Goal: Transaction & Acquisition: Purchase product/service

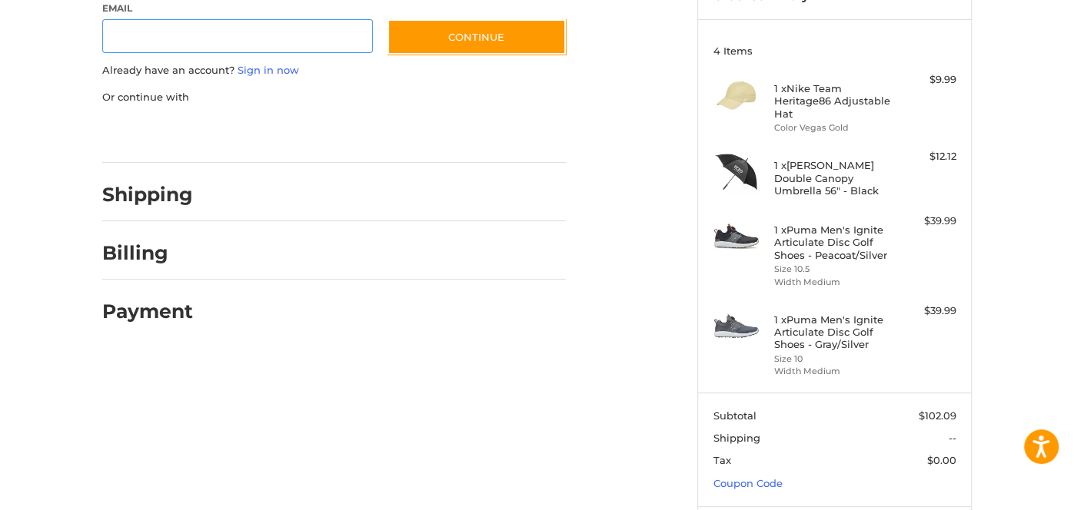
scroll to position [190, 0]
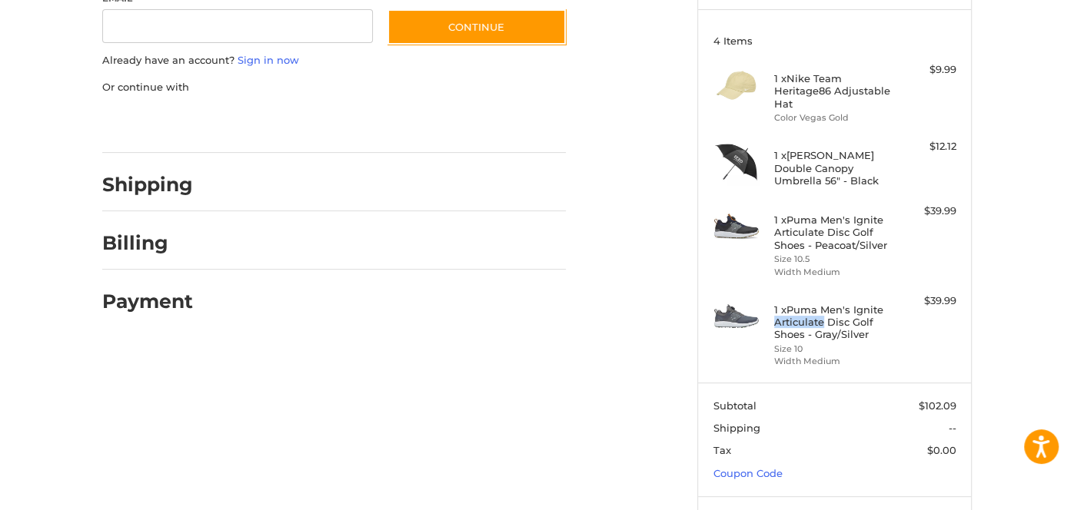
click at [751, 316] on div "1 x Puma Men's Ignite Articulate Disc Golf Shoes - Gray/Silver Size 10 Width Me…" at bounding box center [834, 331] width 243 height 75
click at [840, 317] on h4 "1 x Puma Men's Ignite Articulate Disc Golf Shoes - Gray/Silver" at bounding box center [833, 323] width 118 height 38
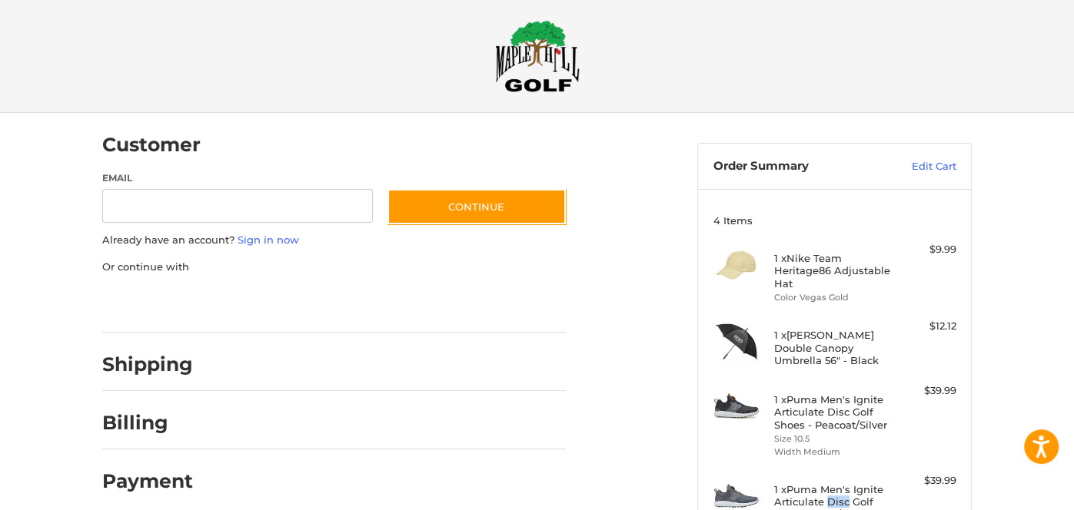
scroll to position [0, 0]
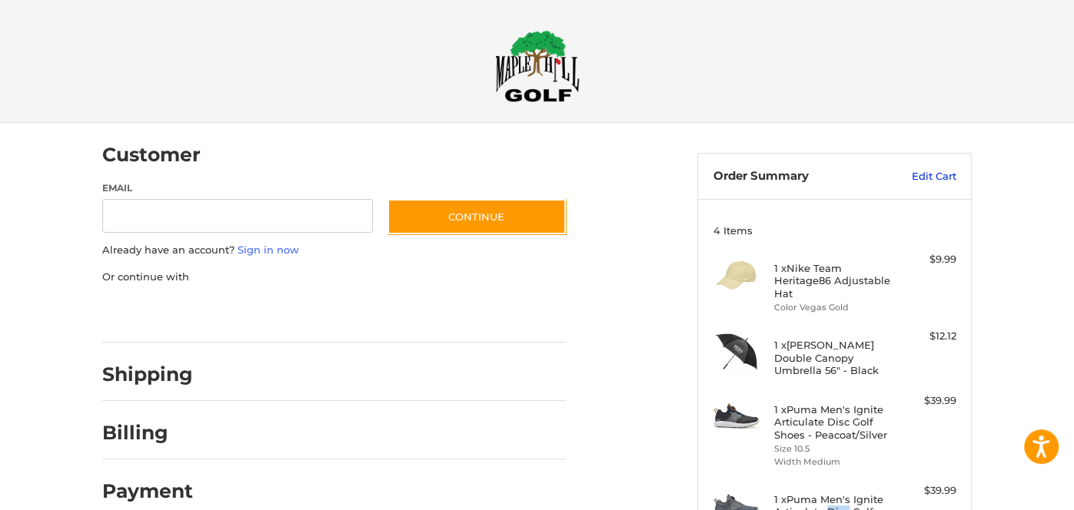
click at [917, 178] on link "Edit Cart" at bounding box center [918, 176] width 78 height 15
